Goal: Book appointment/travel/reservation

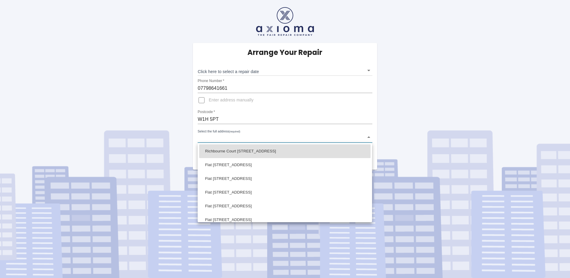
click at [203, 137] on body "Arrange Your Repair Click here to select a repair date ​ Phone Number   * 07798…" at bounding box center [285, 139] width 570 height 278
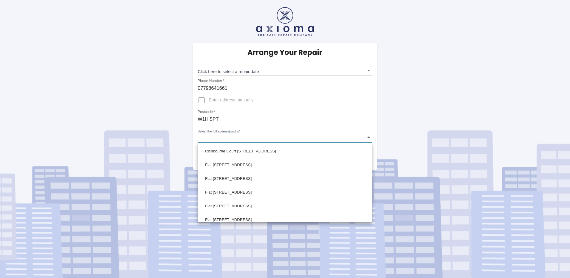
click at [226, 127] on div at bounding box center [285, 139] width 570 height 278
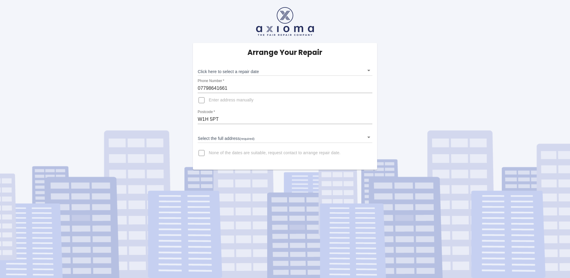
drag, startPoint x: 187, startPoint y: 109, endPoint x: 190, endPoint y: 112, distance: 4.2
click at [190, 112] on div "Arrange Your Repair Click here to select a repair date ​ Phone Number   * 07798…" at bounding box center [285, 85] width 579 height 170
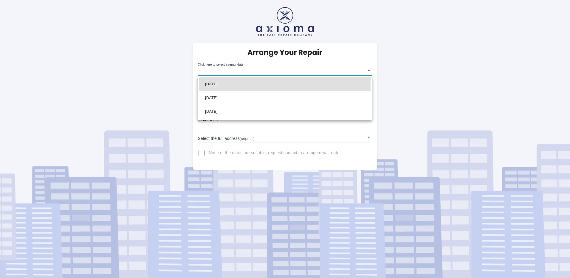
click at [370, 70] on body "Arrange Your Repair Click here to select a repair date ​ Phone Number   * 07798…" at bounding box center [285, 139] width 570 height 278
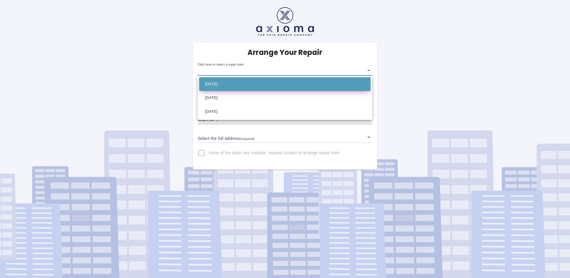
click at [253, 81] on li "Thu Oct 02 2025" at bounding box center [284, 84] width 171 height 14
type input "2025-10-02T00:00:00.000Z"
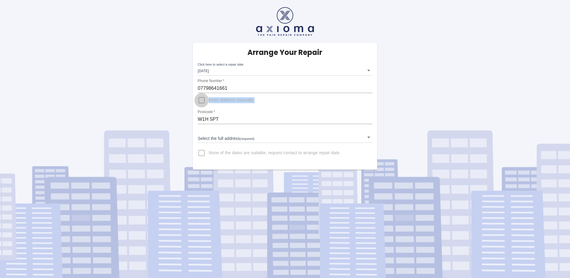
click at [204, 105] on input "Enter address manually" at bounding box center [201, 100] width 14 height 14
checkbox input "true"
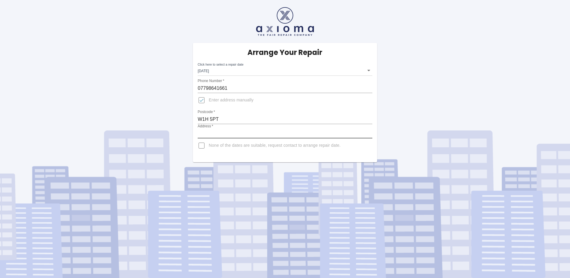
click at [221, 134] on input "Address   *" at bounding box center [285, 134] width 174 height 10
type input "6 Richbourne Court, 9 Harrowby Street"
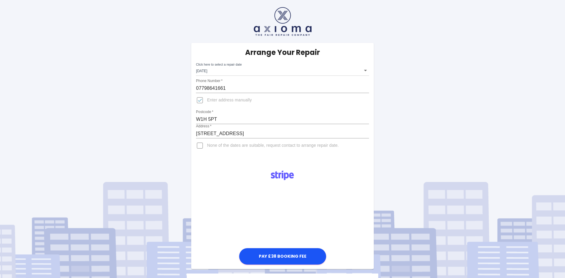
scroll to position [50, 0]
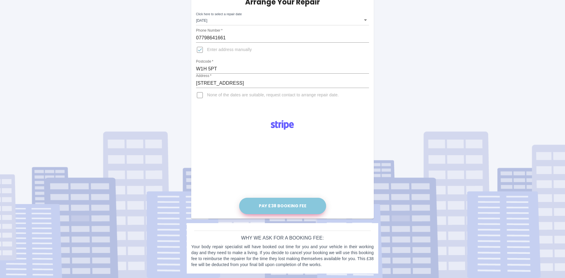
click at [283, 206] on button "Pay £38 Booking Fee" at bounding box center [282, 206] width 87 height 16
